Goal: Information Seeking & Learning: Stay updated

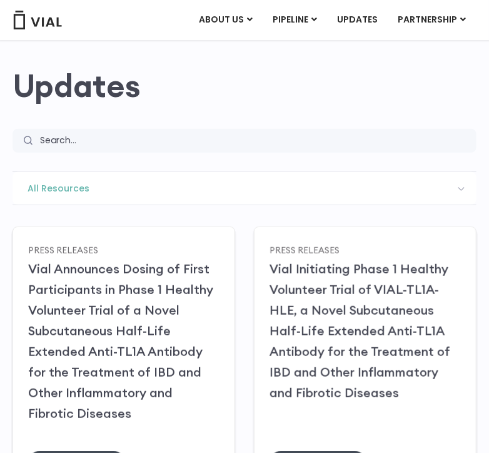
scroll to position [74, 0]
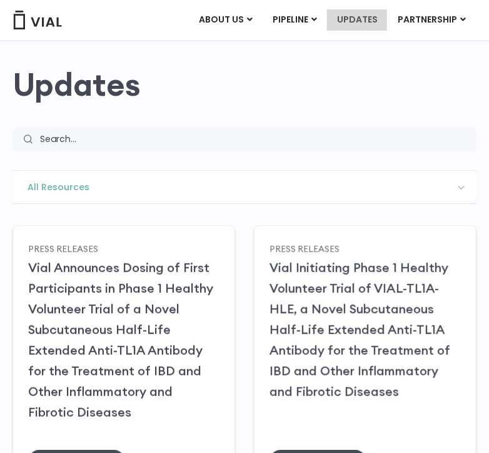
click at [358, 19] on link "UPDATES" at bounding box center [357, 19] width 60 height 21
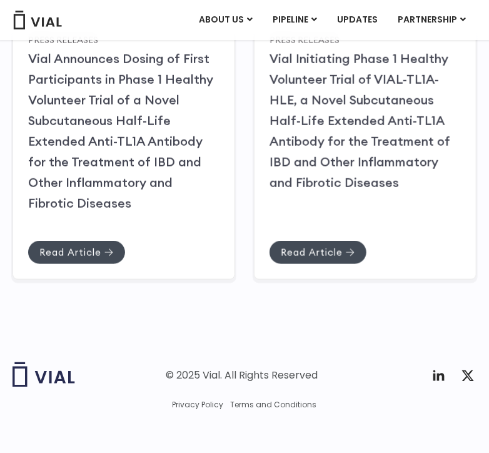
scroll to position [290, 0]
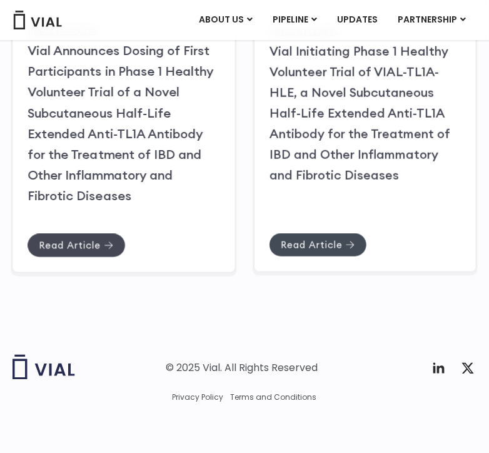
click at [101, 253] on link "Read Article" at bounding box center [77, 244] width 98 height 23
